Goal: Task Accomplishment & Management: Use online tool/utility

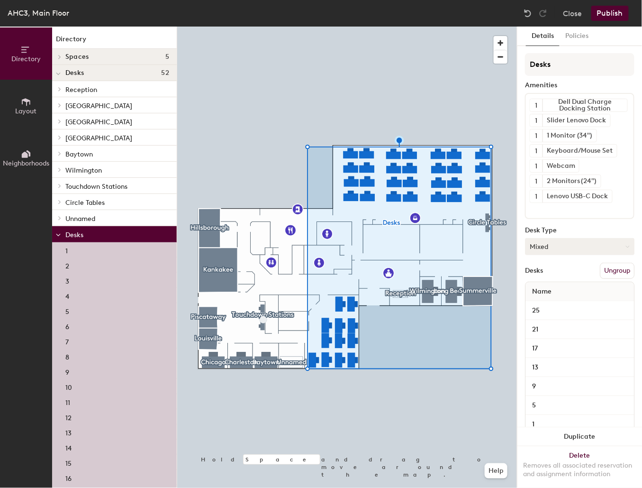
click at [559, 244] on button "Mixed" at bounding box center [579, 246] width 109 height 17
click at [612, 263] on button "Ungroup" at bounding box center [617, 271] width 35 height 16
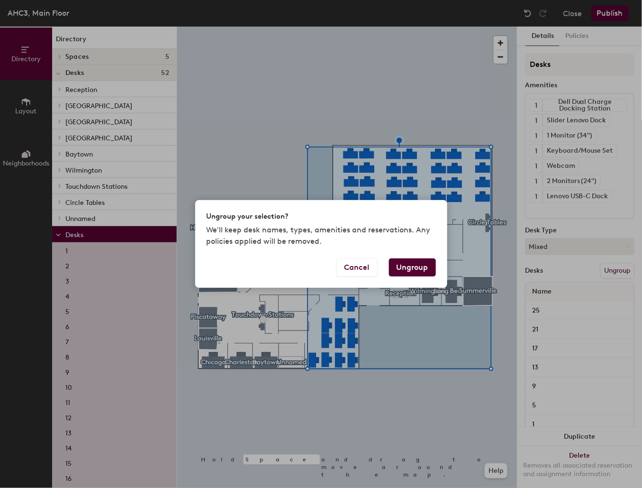
click at [414, 263] on button "Ungroup" at bounding box center [412, 267] width 47 height 18
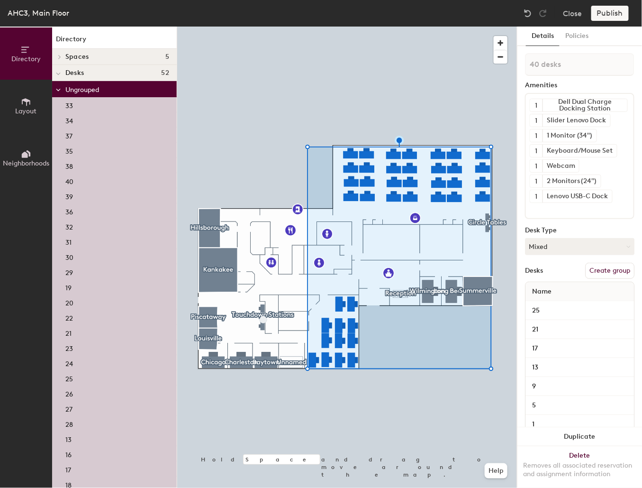
click at [610, 267] on button "Create group" at bounding box center [609, 271] width 49 height 16
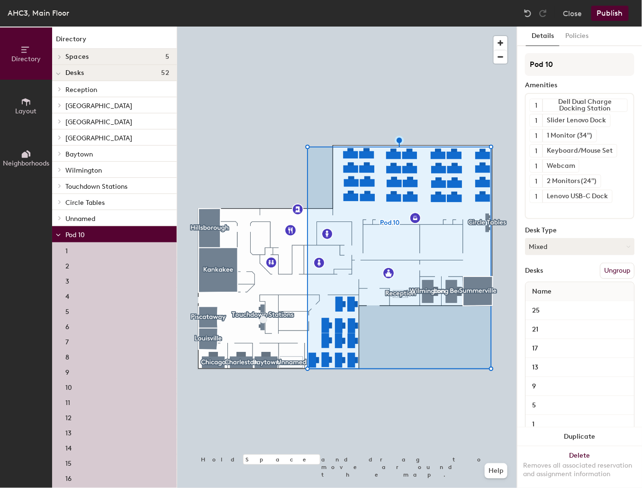
click at [513, 61] on div "Directory Layout Neighborhoods Directory Spaces [GEOGRAPHIC_DATA] [GEOGRAPHIC_D…" at bounding box center [321, 257] width 642 height 461
type input "A"
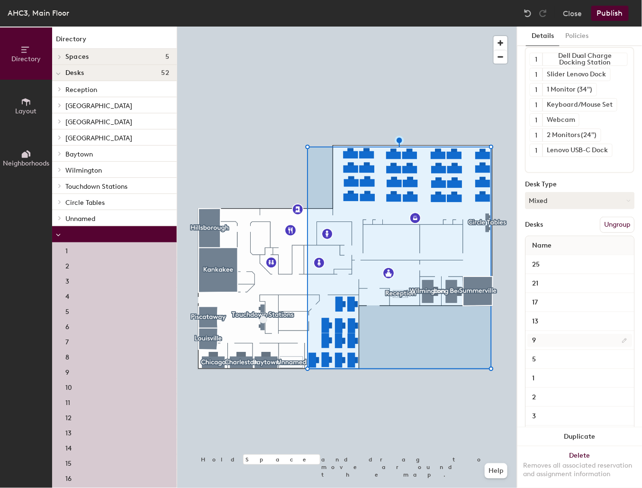
scroll to position [88, 0]
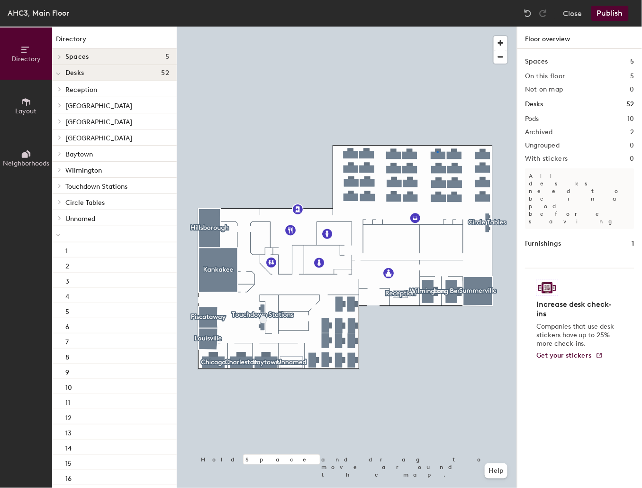
drag, startPoint x: 562, startPoint y: 66, endPoint x: 524, endPoint y: 396, distance: 331.5
click at [437, 27] on div at bounding box center [347, 27] width 340 height 0
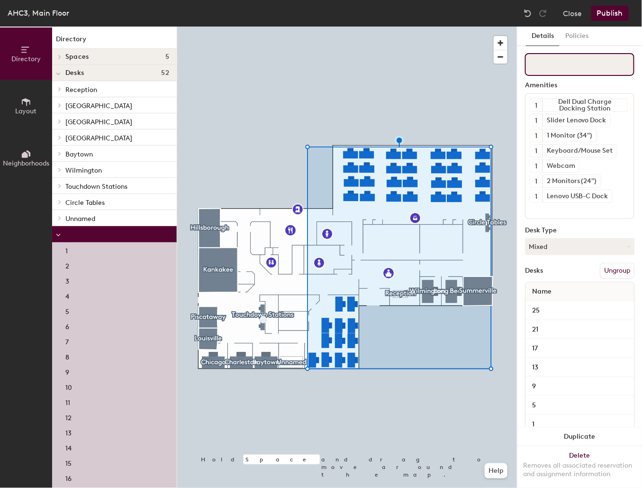
click at [568, 69] on input at bounding box center [579, 64] width 109 height 23
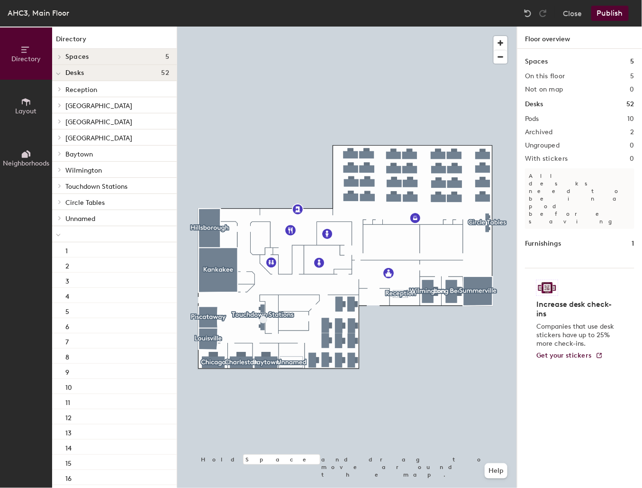
click at [613, 14] on button "Publish" at bounding box center [609, 13] width 37 height 15
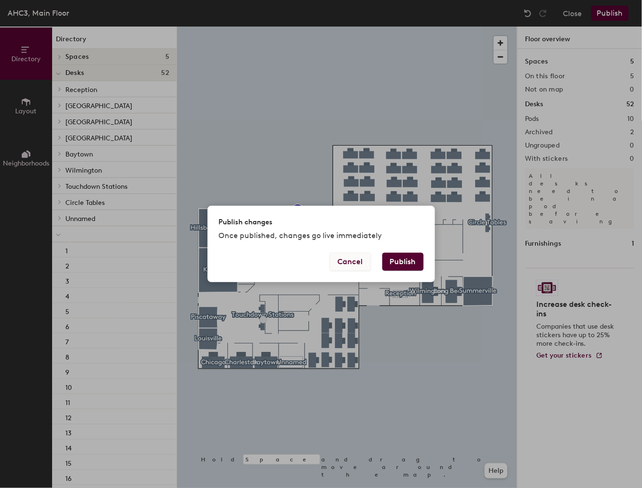
click at [360, 262] on button "Cancel" at bounding box center [350, 262] width 41 height 18
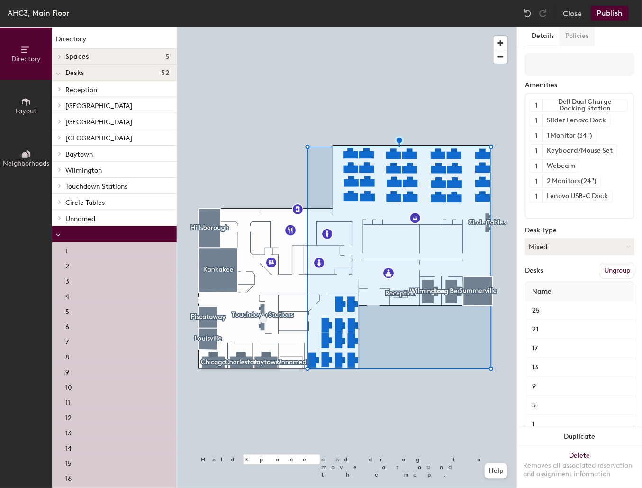
click at [570, 37] on button "Policies" at bounding box center [577, 36] width 35 height 19
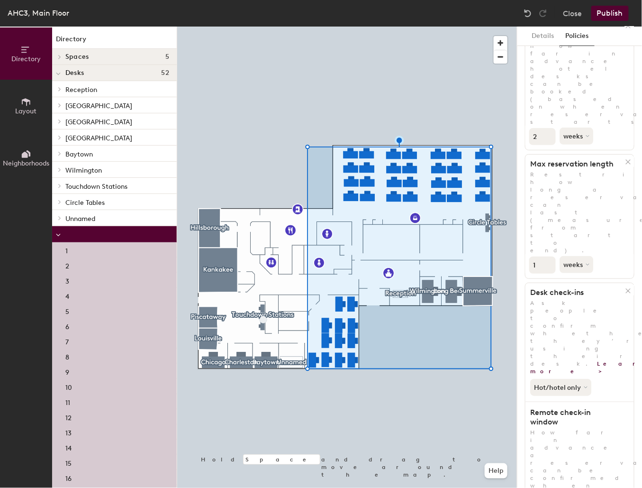
scroll to position [0, 0]
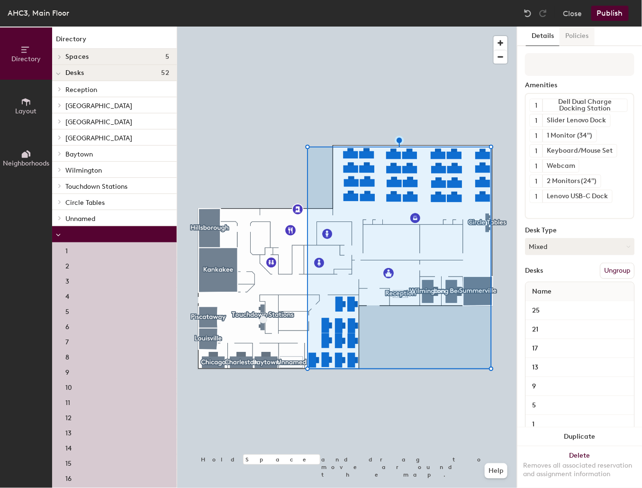
click at [579, 36] on button "Policies" at bounding box center [577, 36] width 35 height 19
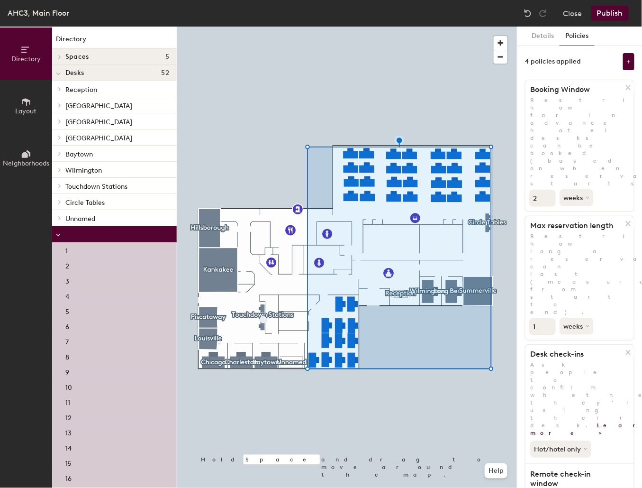
click at [615, 10] on button "Publish" at bounding box center [609, 13] width 37 height 15
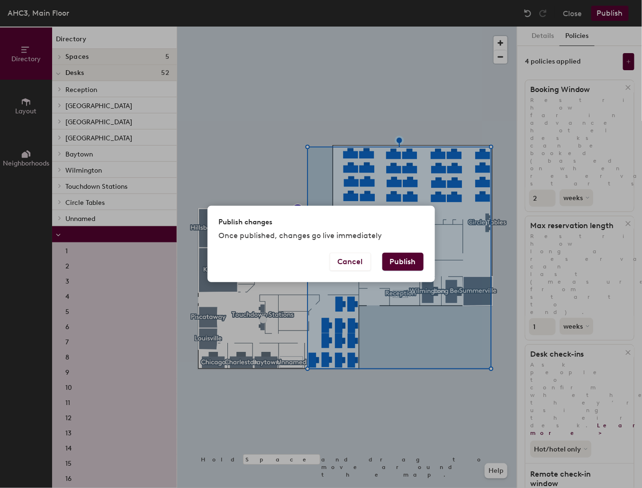
click at [416, 260] on button "Publish" at bounding box center [402, 262] width 41 height 18
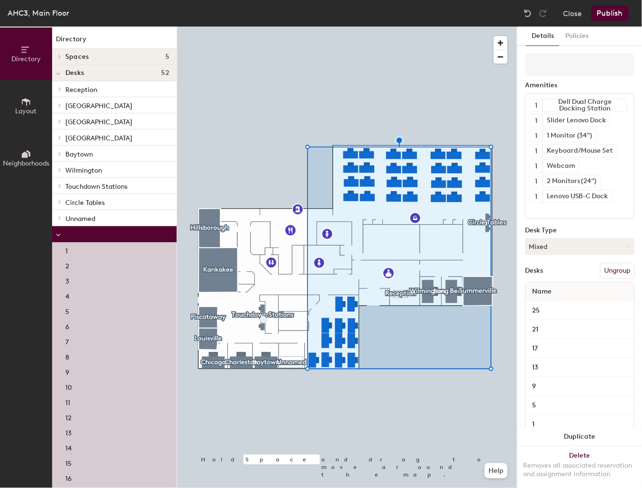
click at [420, 27] on div at bounding box center [347, 27] width 340 height 0
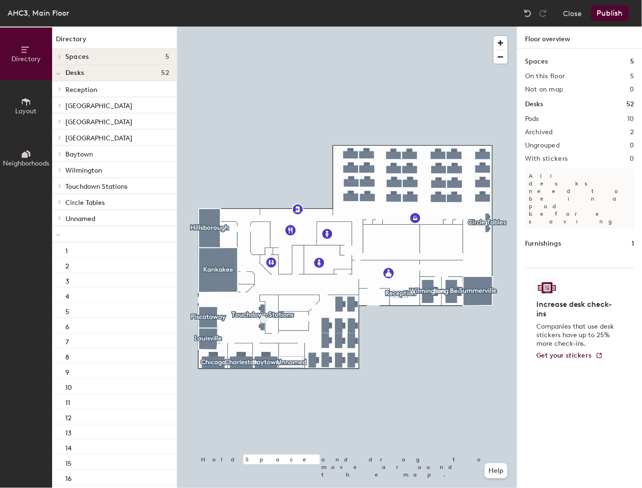
click at [398, 27] on div at bounding box center [347, 27] width 340 height 0
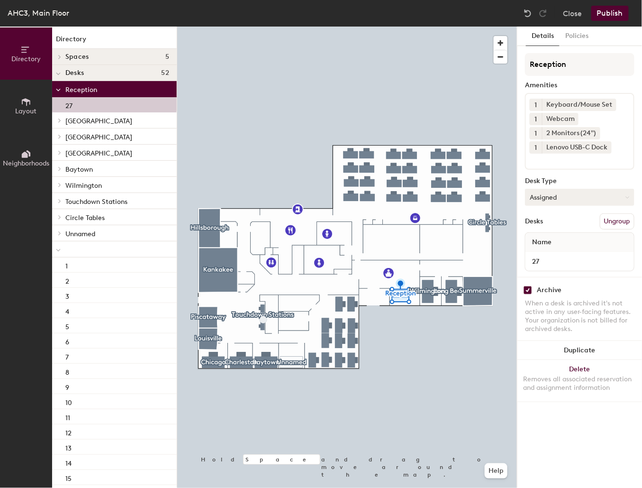
click at [560, 195] on button "Assigned" at bounding box center [579, 197] width 109 height 17
click at [550, 227] on div "Assigned" at bounding box center [573, 226] width 95 height 14
click at [532, 288] on input "checkbox" at bounding box center [528, 290] width 9 height 9
checkbox input "false"
click at [603, 16] on button "Publish" at bounding box center [609, 13] width 37 height 15
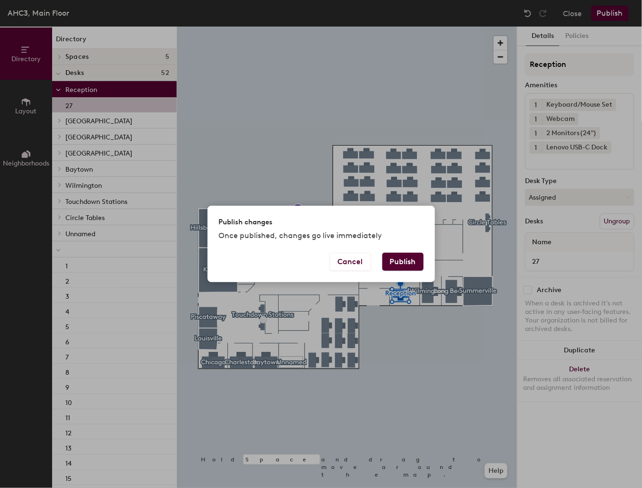
click at [403, 261] on button "Publish" at bounding box center [402, 262] width 41 height 18
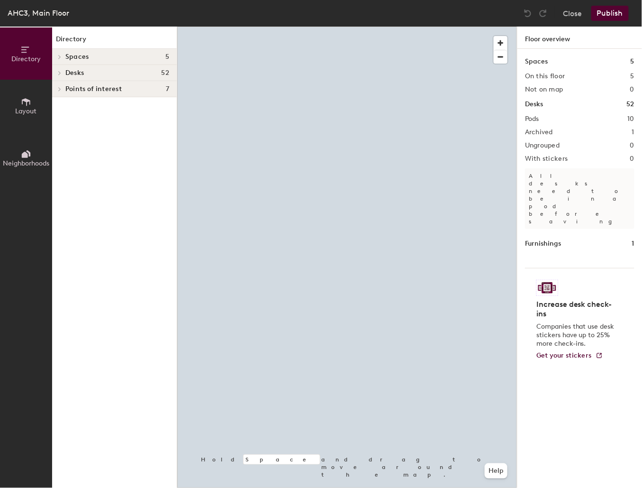
click at [399, 27] on div at bounding box center [347, 27] width 340 height 0
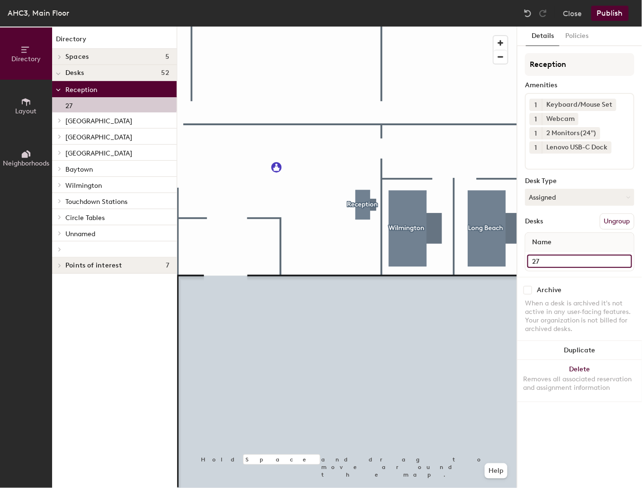
click at [580, 264] on input "27" at bounding box center [579, 260] width 105 height 13
type input "Reception"
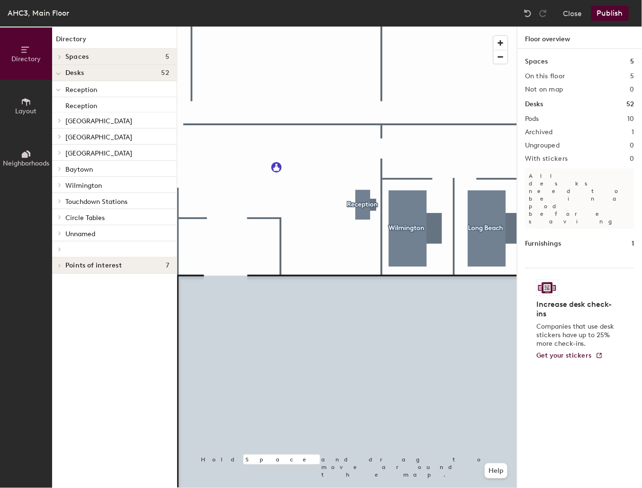
click at [610, 17] on button "Publish" at bounding box center [609, 13] width 37 height 15
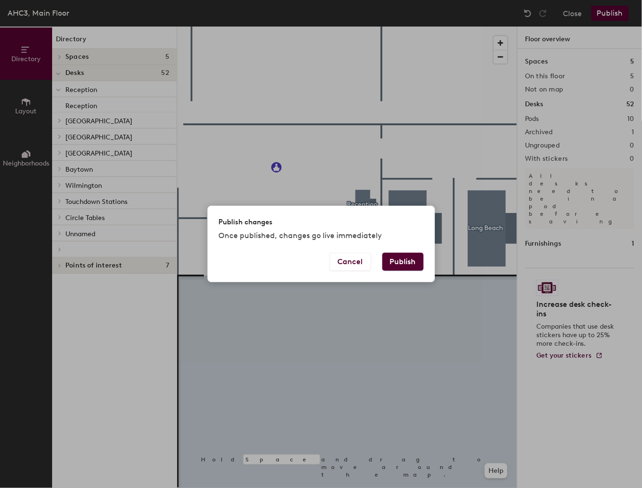
click at [402, 263] on button "Publish" at bounding box center [402, 262] width 41 height 18
